Goal: Complete application form

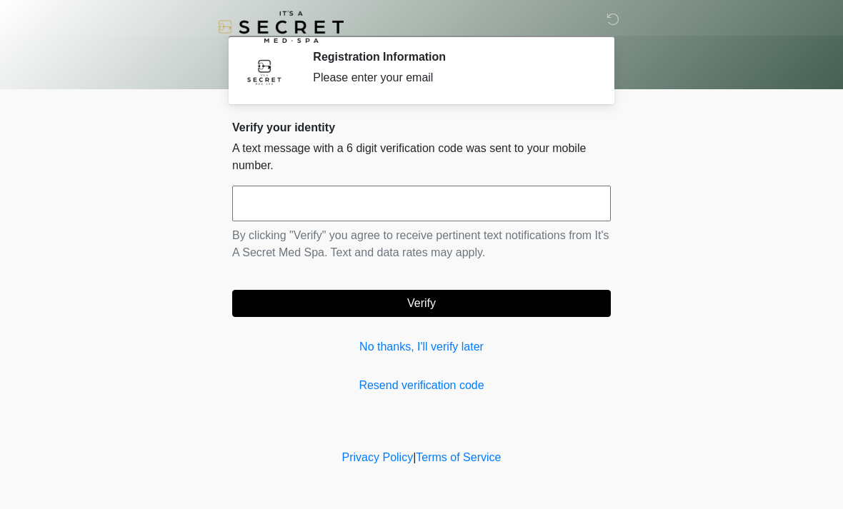
click at [459, 199] on input "text" at bounding box center [421, 204] width 379 height 36
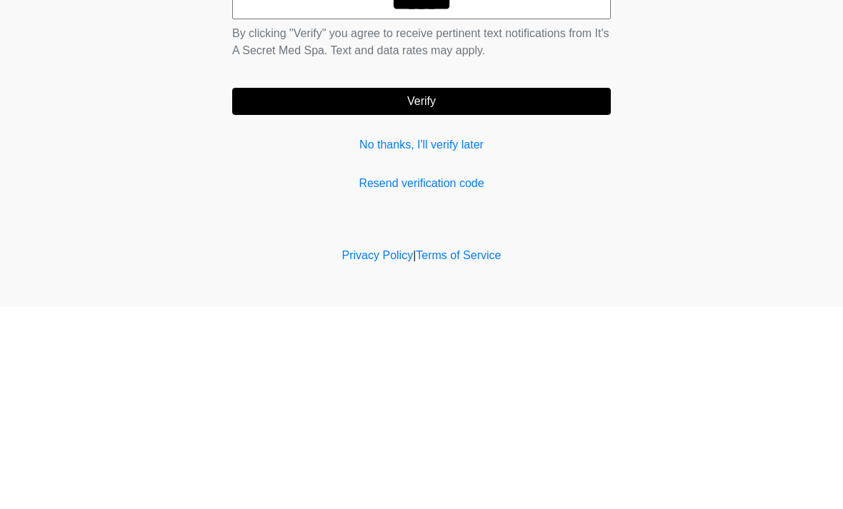
type input "******"
click at [456, 290] on button "Verify" at bounding box center [421, 303] width 379 height 27
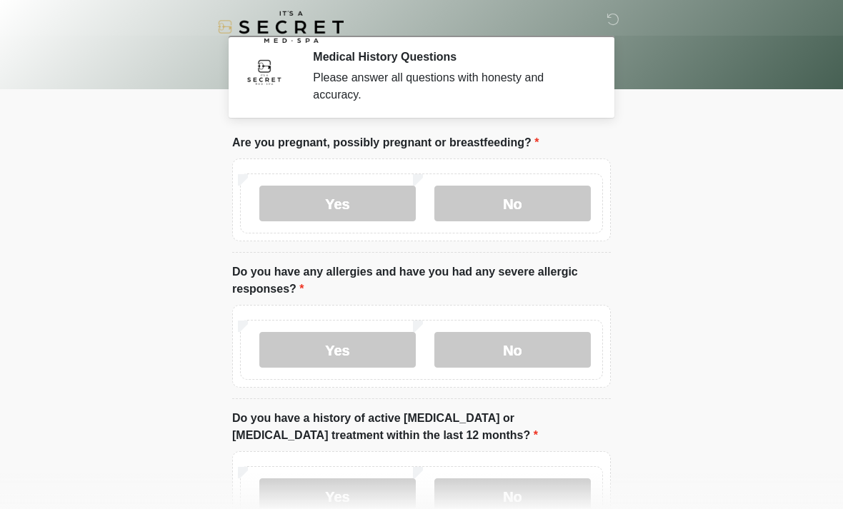
click at [536, 206] on label "No" at bounding box center [512, 204] width 156 height 36
click at [540, 354] on label "No" at bounding box center [512, 350] width 156 height 36
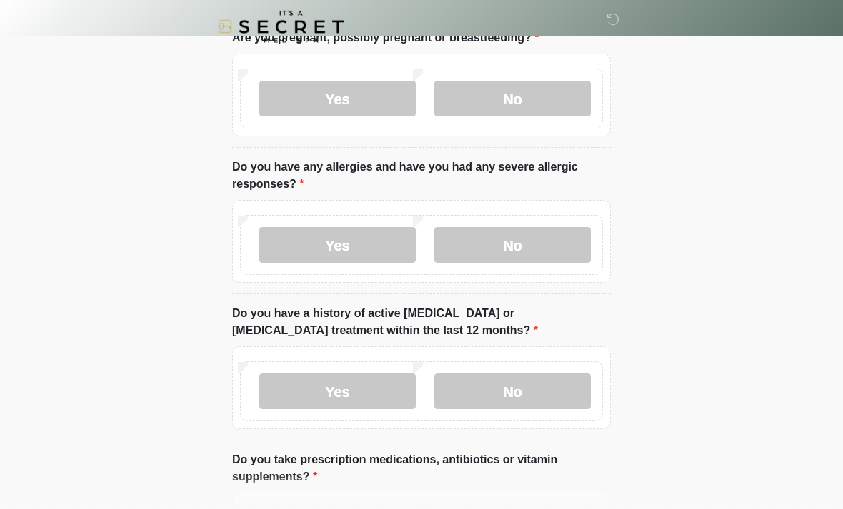
click at [530, 391] on label "No" at bounding box center [512, 392] width 156 height 36
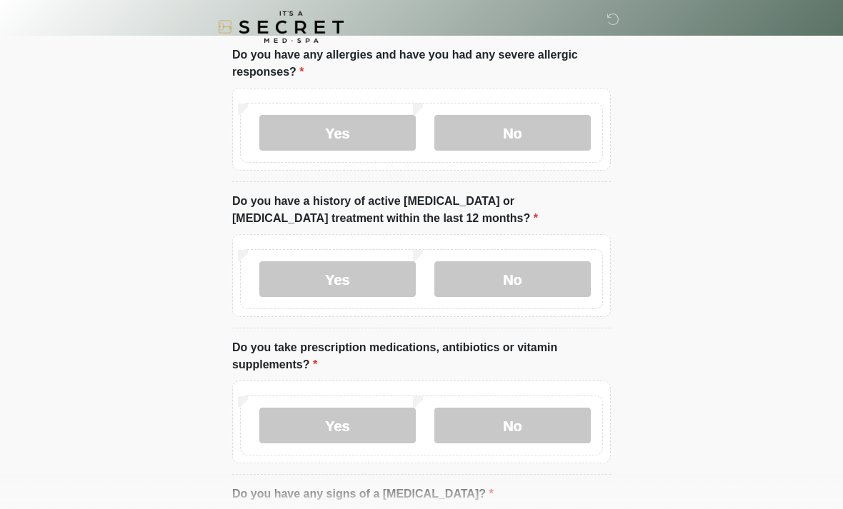
click at [543, 431] on label "No" at bounding box center [512, 426] width 156 height 36
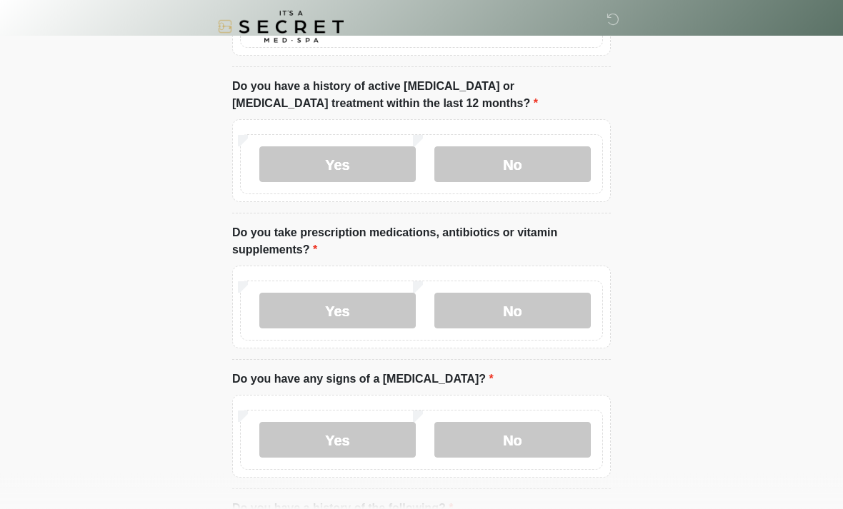
click at [546, 447] on label "No" at bounding box center [512, 441] width 156 height 36
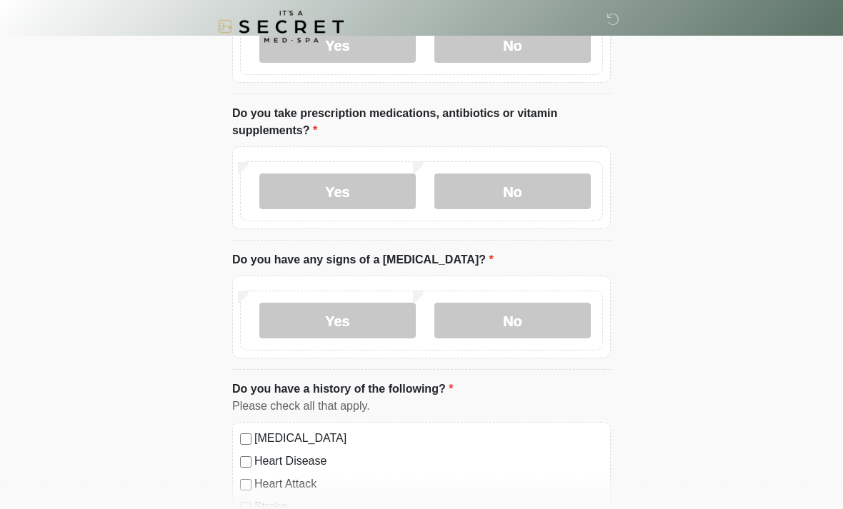
scroll to position [451, 0]
click at [329, 186] on label "Yes" at bounding box center [337, 192] width 156 height 36
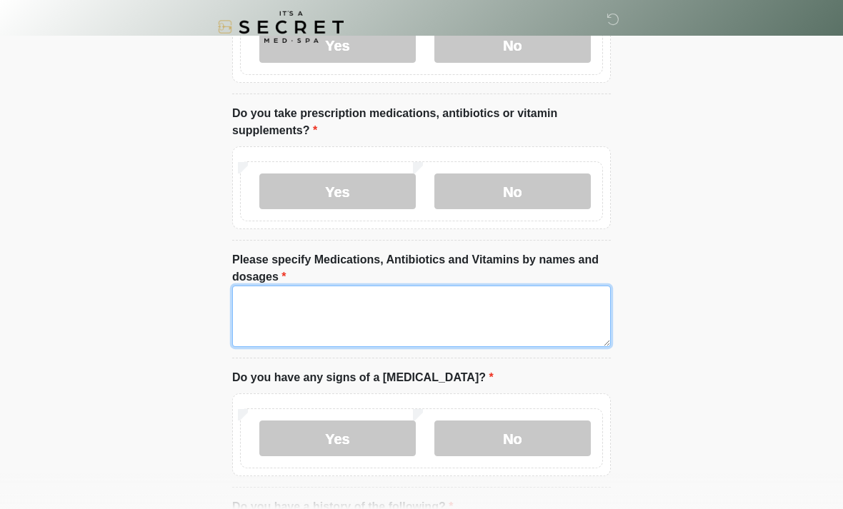
click at [428, 312] on textarea "Please specify Medications, Antibiotics and Vitamins by names and dosages" at bounding box center [421, 316] width 379 height 61
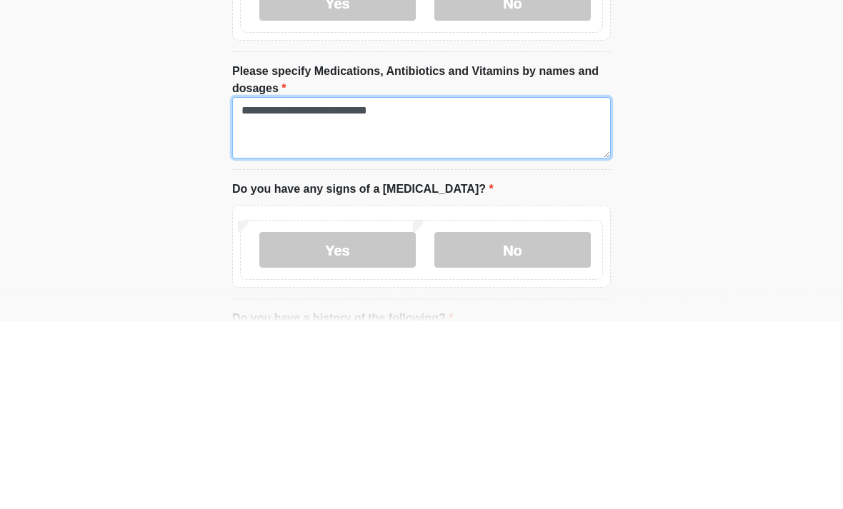
click at [456, 286] on textarea "**********" at bounding box center [421, 316] width 379 height 61
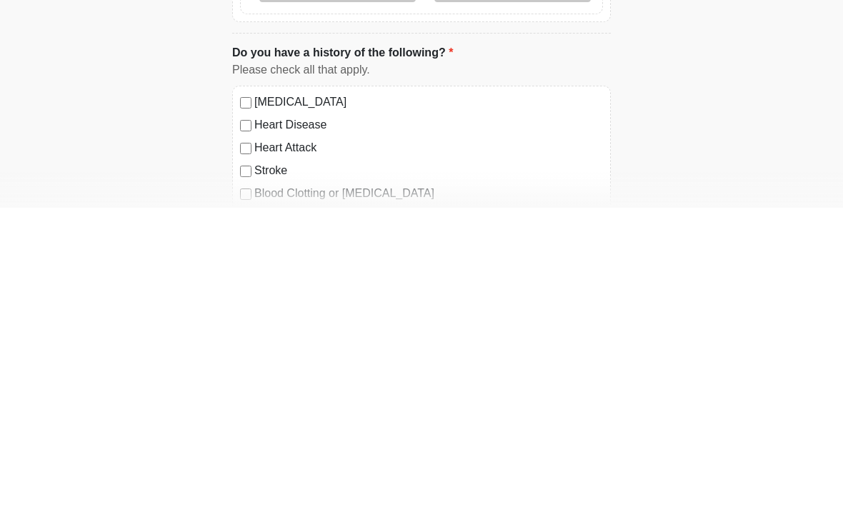
scroll to position [614, 0]
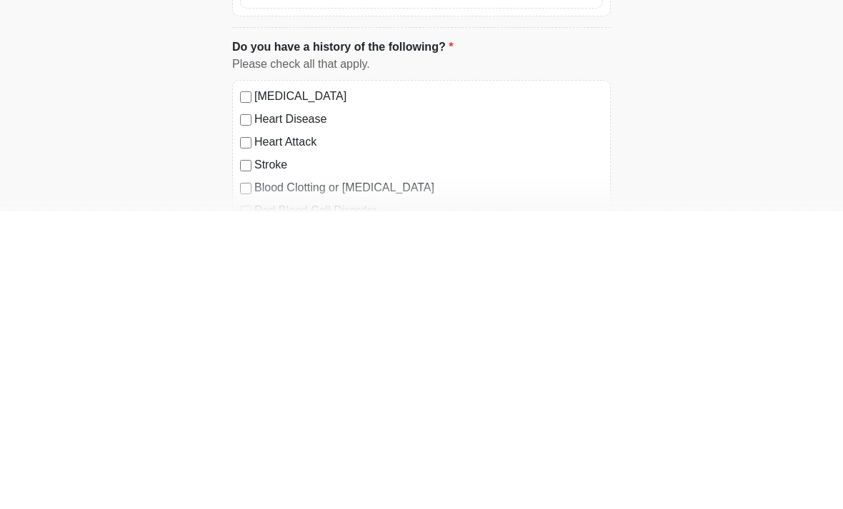
type textarea "**********"
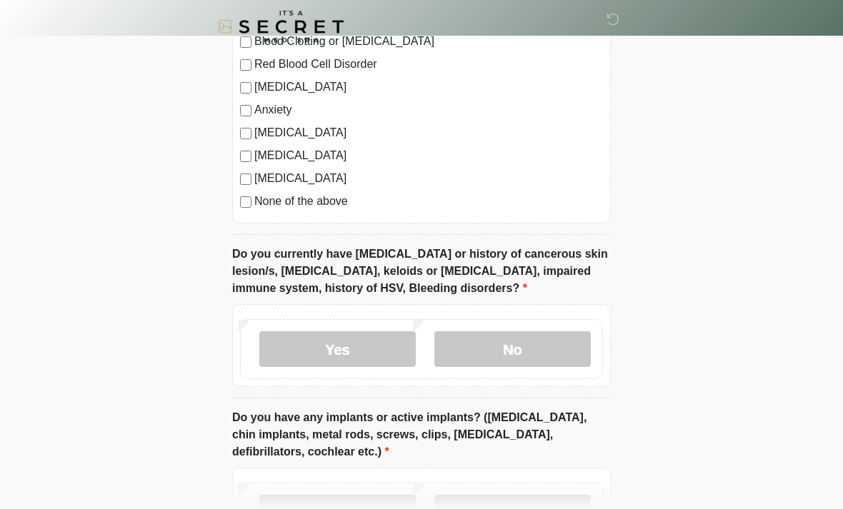
scroll to position [1055, 0]
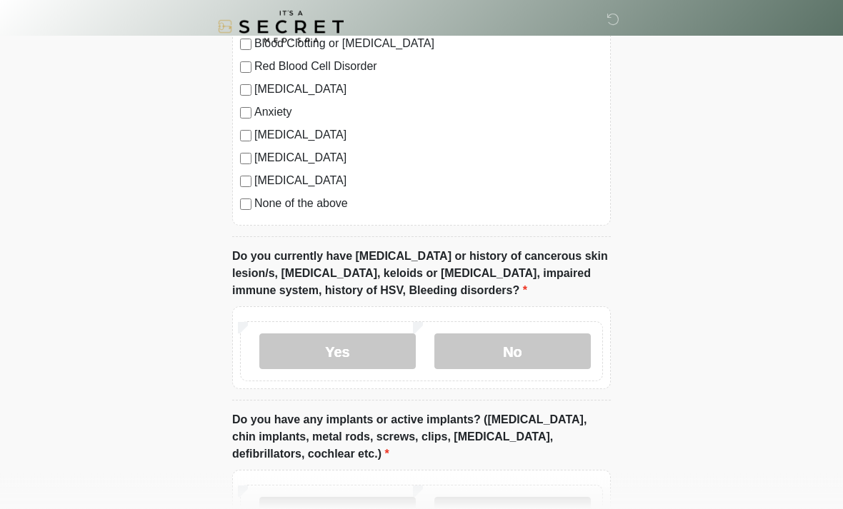
click at [523, 355] on label "No" at bounding box center [512, 352] width 156 height 36
click at [542, 502] on label "No" at bounding box center [512, 515] width 156 height 36
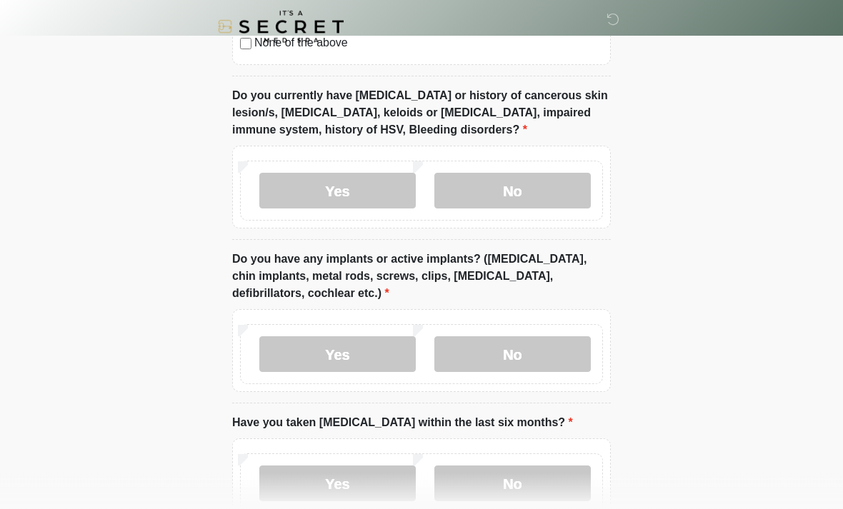
scroll to position [1217, 0]
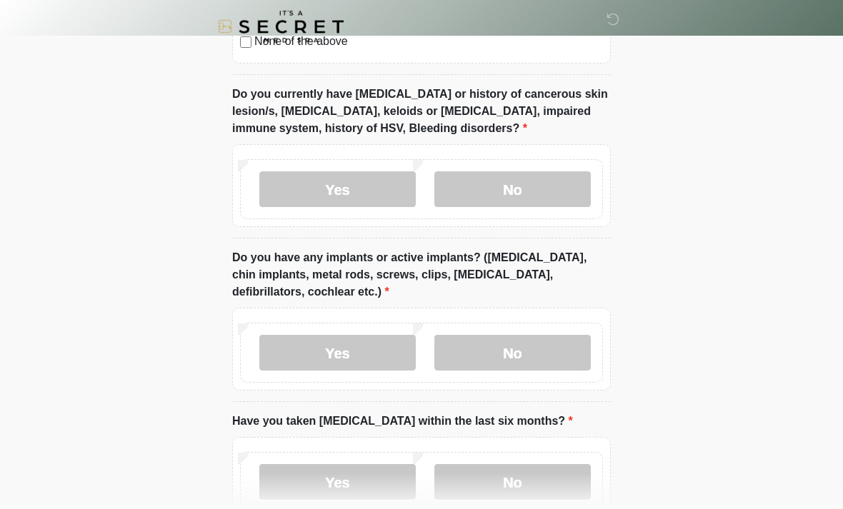
click at [531, 489] on label "No" at bounding box center [512, 483] width 156 height 36
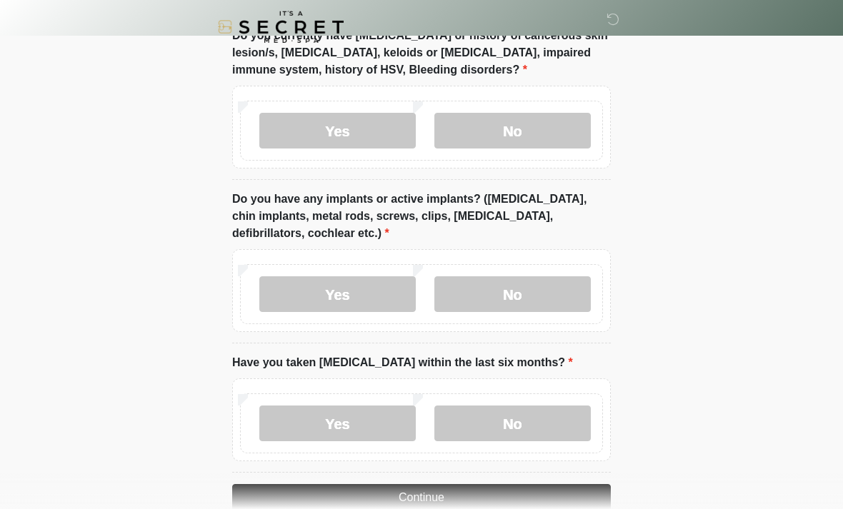
scroll to position [1306, 0]
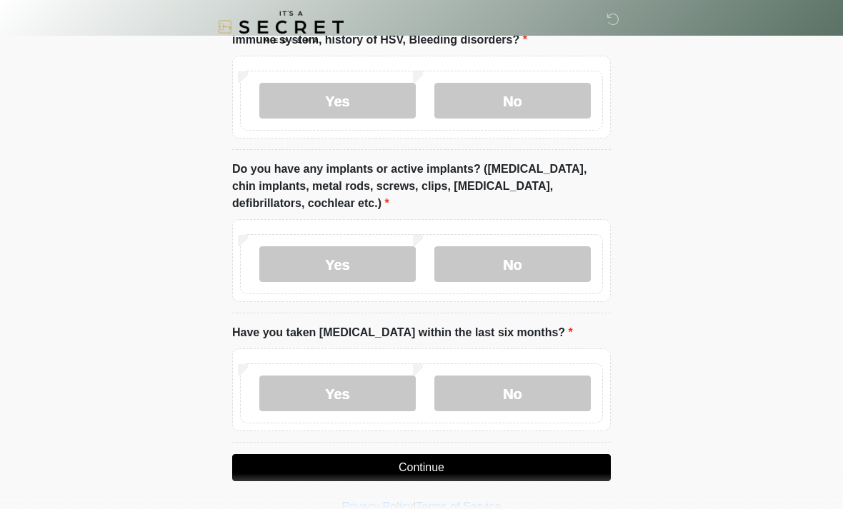
click at [494, 470] on button "Continue" at bounding box center [421, 467] width 379 height 27
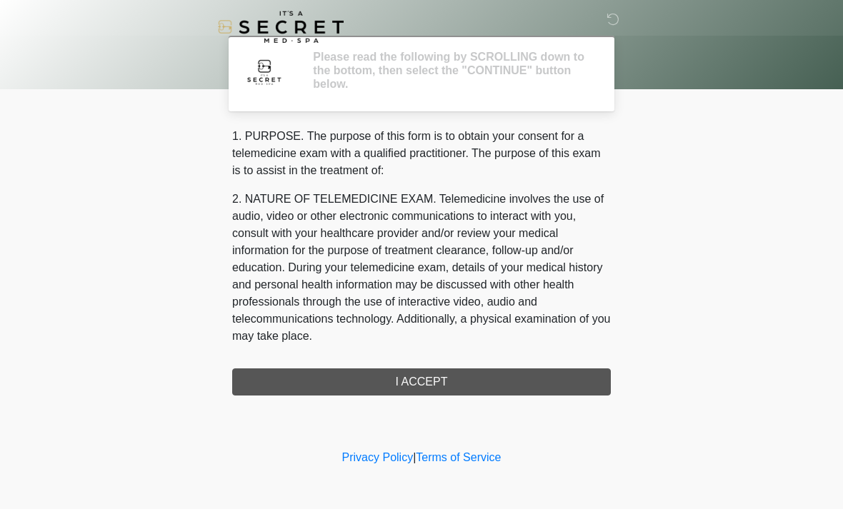
scroll to position [0, 0]
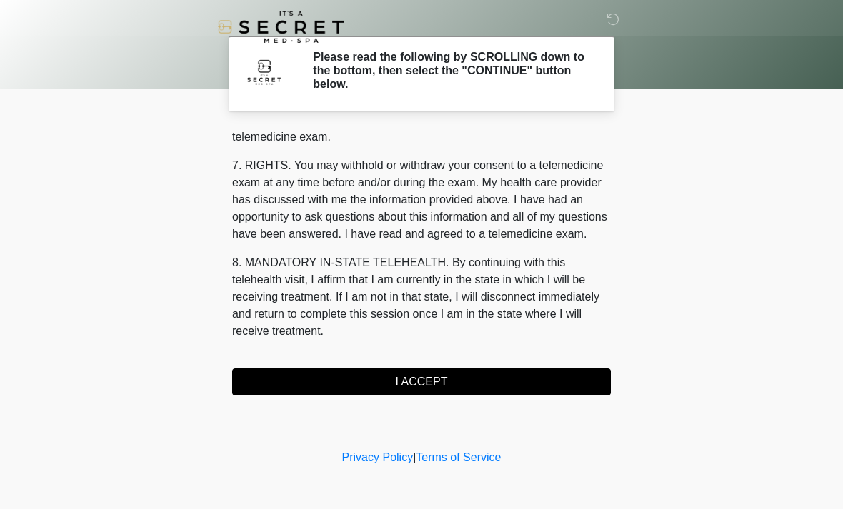
click at [436, 390] on button "I ACCEPT" at bounding box center [421, 382] width 379 height 27
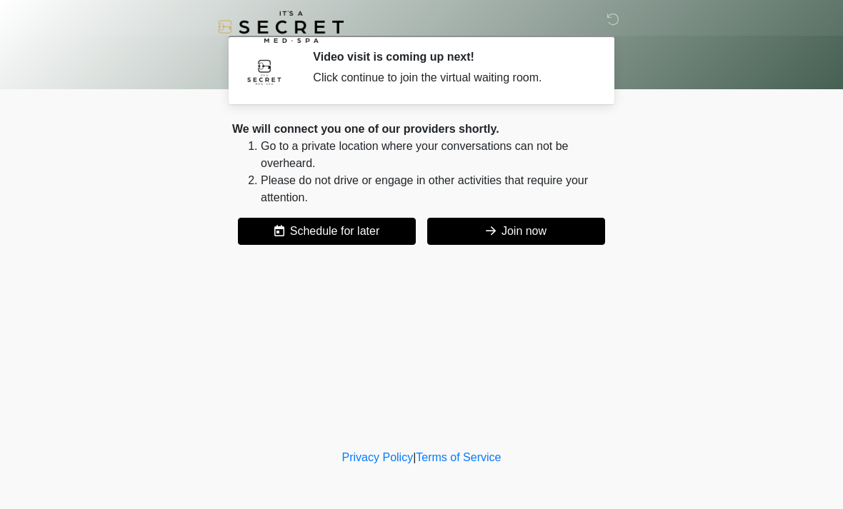
click at [530, 233] on button "Join now" at bounding box center [516, 231] width 178 height 27
